Goal: Contribute content

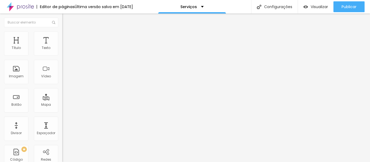
click at [62, 34] on li "Avançado" at bounding box center [93, 33] width 62 height 5
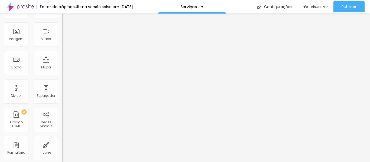
scroll to position [42, 0]
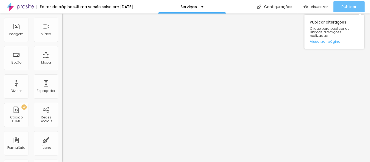
click at [343, 7] on font "Publicar" at bounding box center [349, 6] width 15 height 5
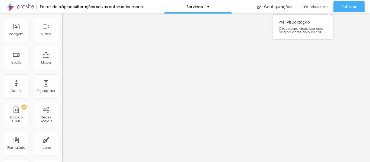
click at [305, 7] on img "button" at bounding box center [305, 7] width 5 height 5
click at [26, 9] on img at bounding box center [20, 7] width 27 height 14
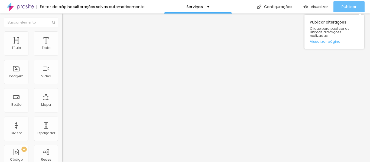
click at [345, 2] on div "Publicar" at bounding box center [349, 6] width 15 height 11
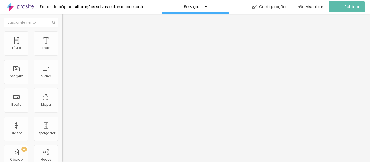
click at [22, 8] on img at bounding box center [20, 7] width 27 height 14
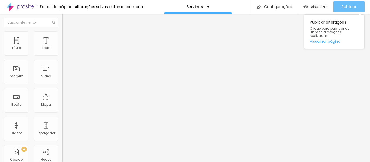
click at [337, 6] on button "Publicar" at bounding box center [348, 6] width 31 height 11
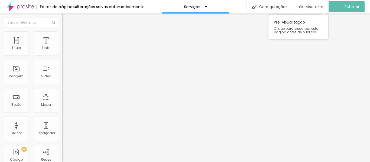
click at [314, 6] on font "Visualizar" at bounding box center [314, 6] width 17 height 5
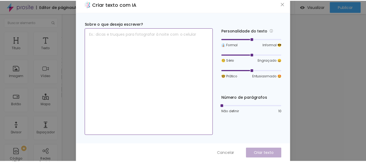
scroll to position [5, 0]
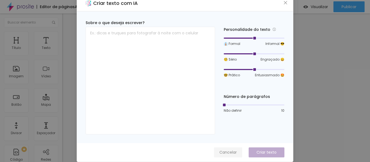
click at [221, 157] on button "Cancelar" at bounding box center [228, 153] width 28 height 10
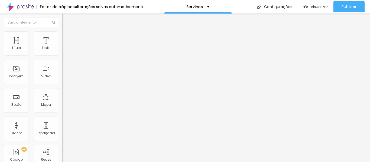
click at [62, 80] on button "button" at bounding box center [66, 77] width 8 height 6
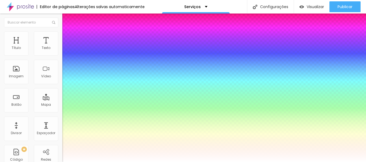
type input "1"
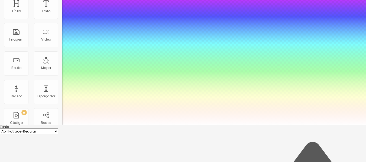
scroll to position [35, 0]
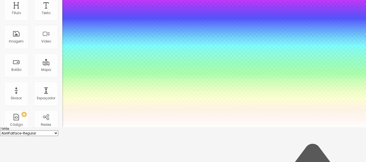
click at [43, 127] on div at bounding box center [183, 127] width 366 height 0
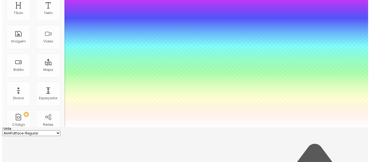
scroll to position [0, 0]
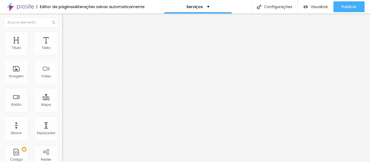
click at [62, 32] on li "Avançado" at bounding box center [93, 33] width 62 height 5
click at [62, 19] on button "Editar nulo" at bounding box center [93, 20] width 62 height 12
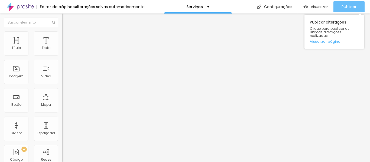
click at [357, 7] on button "Publicar" at bounding box center [348, 6] width 31 height 11
